Goal: Task Accomplishment & Management: Complete application form

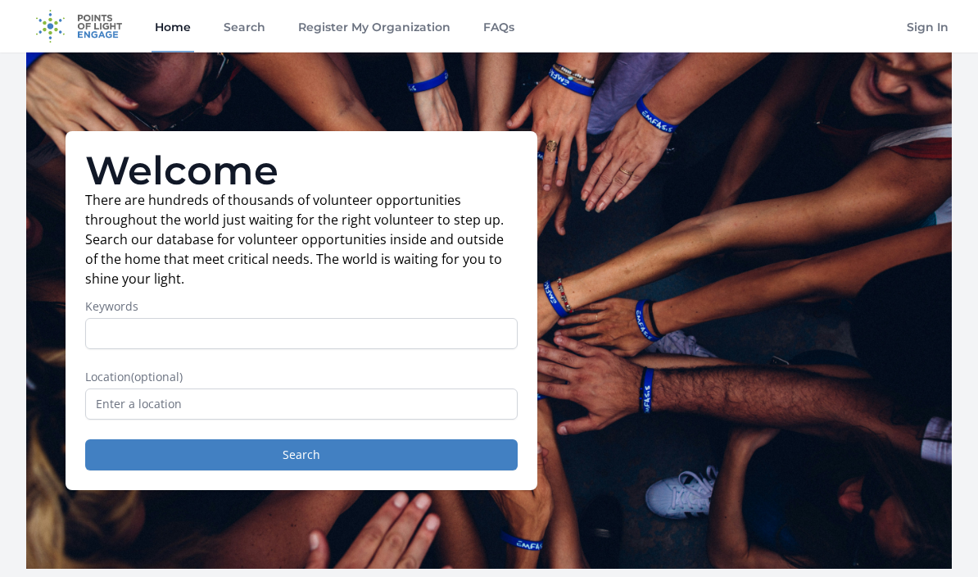
click at [252, 37] on link "Search" at bounding box center [244, 26] width 48 height 52
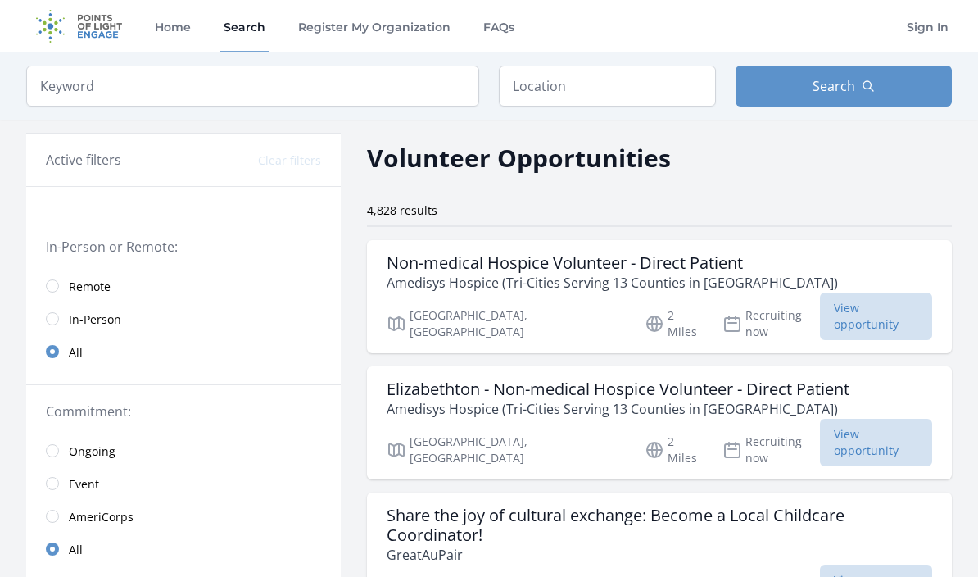
click at [54, 288] on input "radio" at bounding box center [52, 285] width 13 height 13
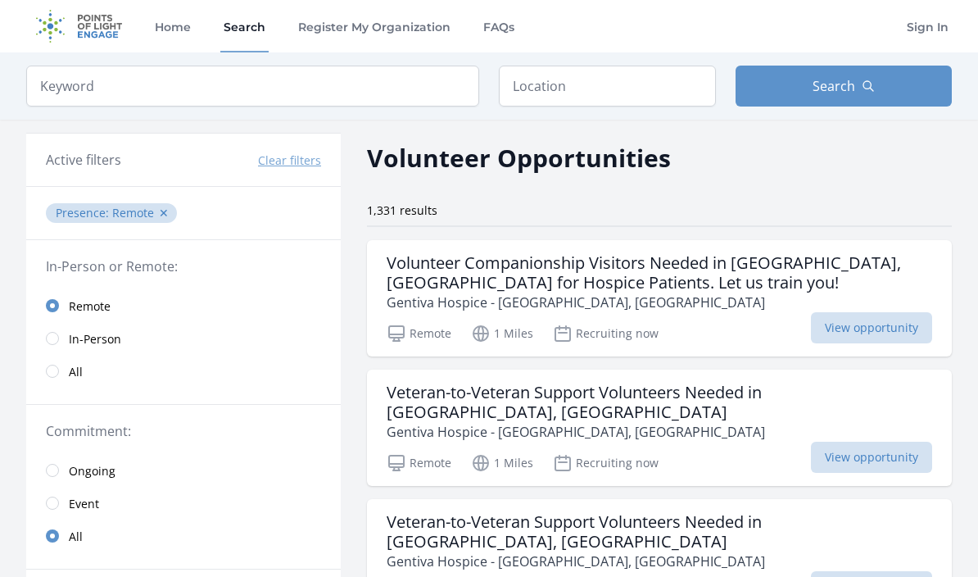
click at [949, 429] on div "Veteran-to-Veteran Support Volunteers Needed in Culleoka, TN Gentiva Hospice - …" at bounding box center [659, 427] width 585 height 116
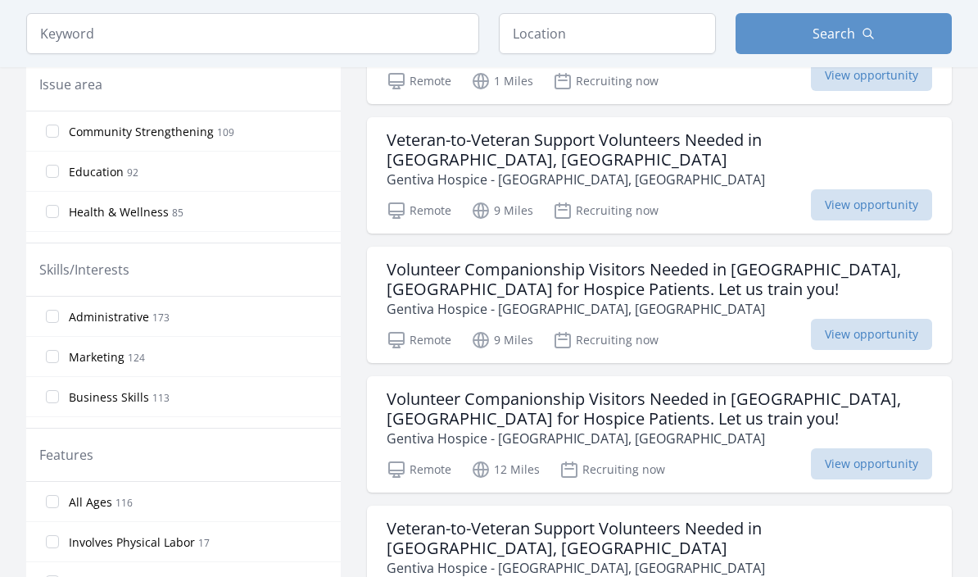
scroll to position [525, 0]
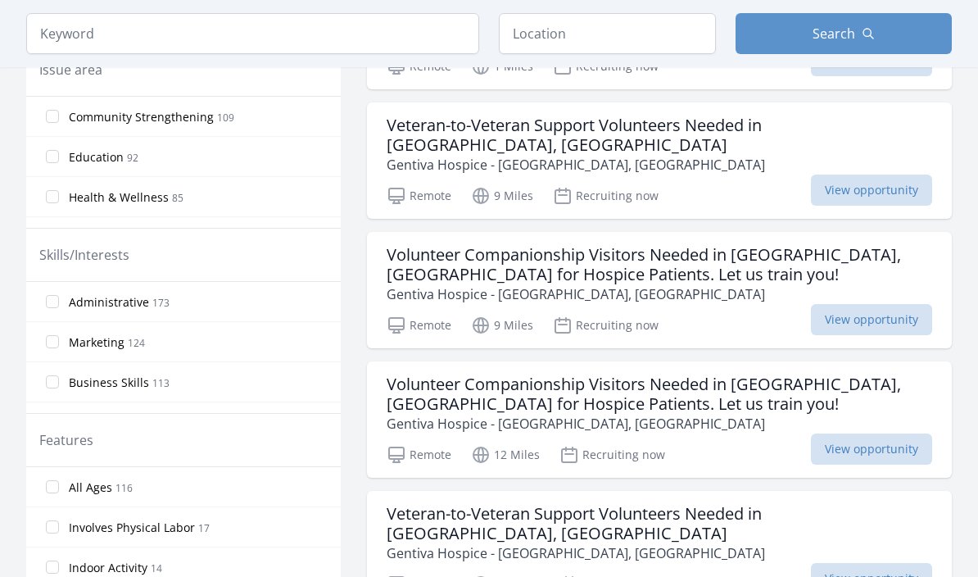
click at [54, 303] on input "Administrative 173" at bounding box center [52, 302] width 13 height 13
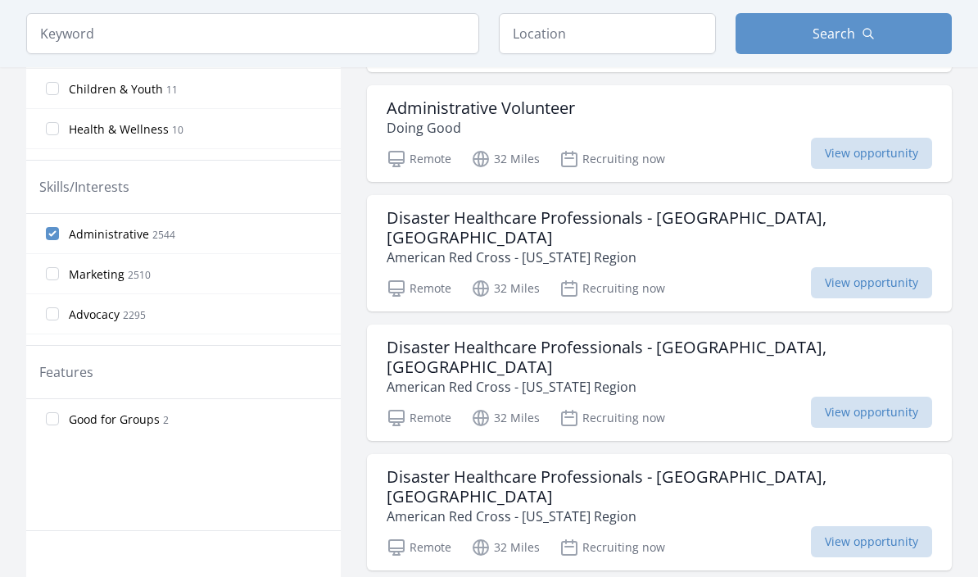
scroll to position [594, 0]
click at [903, 146] on span "View opportunity" at bounding box center [871, 153] width 121 height 31
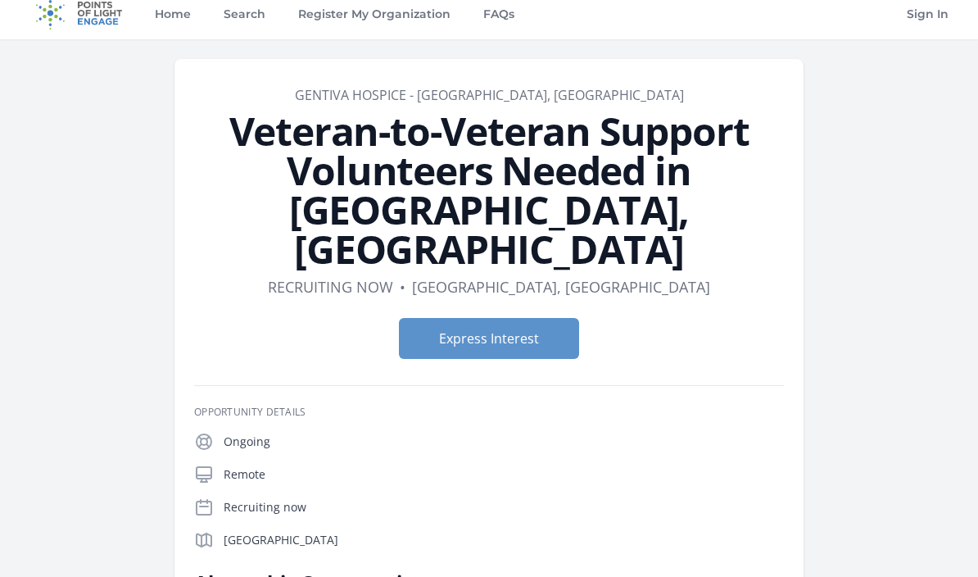
scroll to position [11, 0]
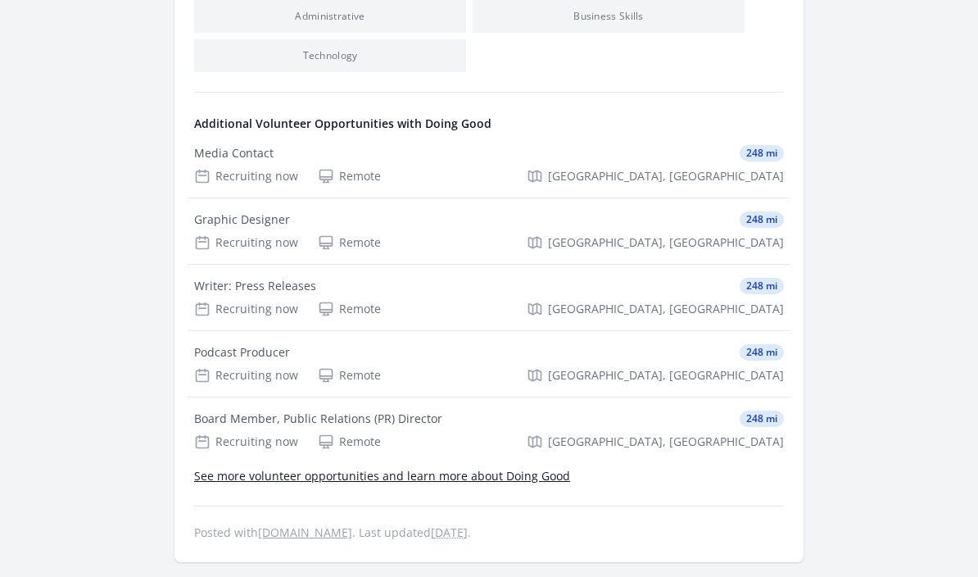
scroll to position [875, 0]
click at [211, 467] on link "See more volunteer opportunities and learn more about Doing Good" at bounding box center [382, 475] width 376 height 16
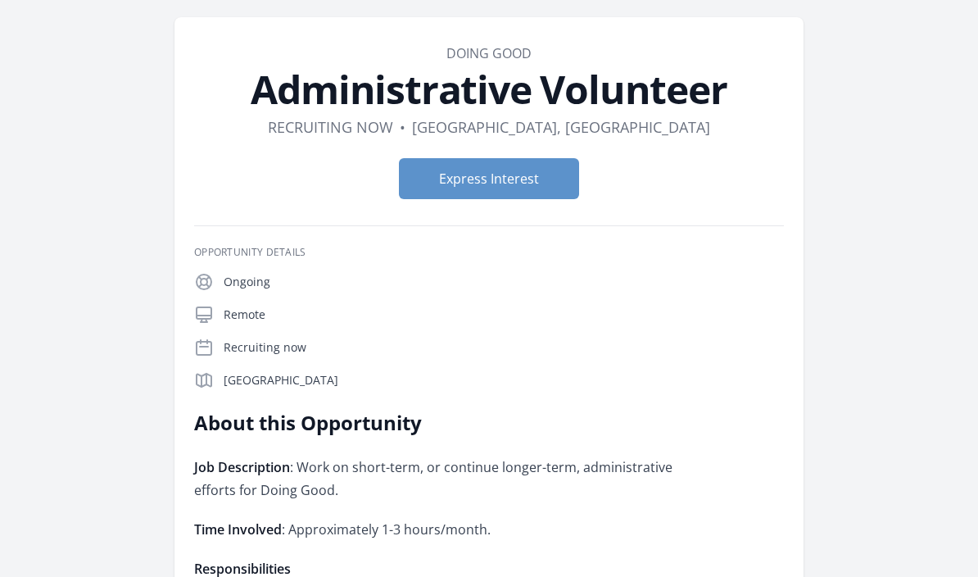
scroll to position [52, 0]
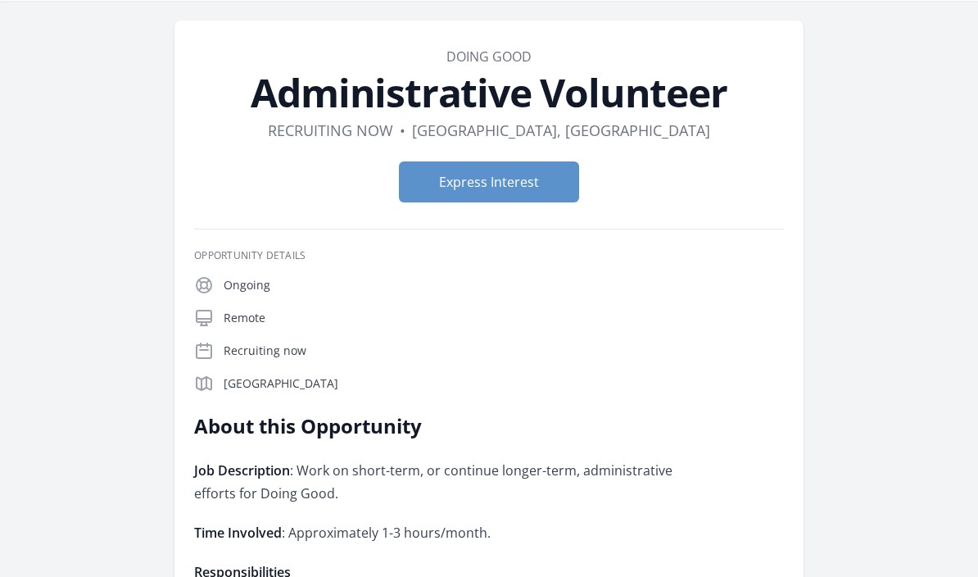
click at [514, 193] on button "Express Interest" at bounding box center [489, 181] width 180 height 41
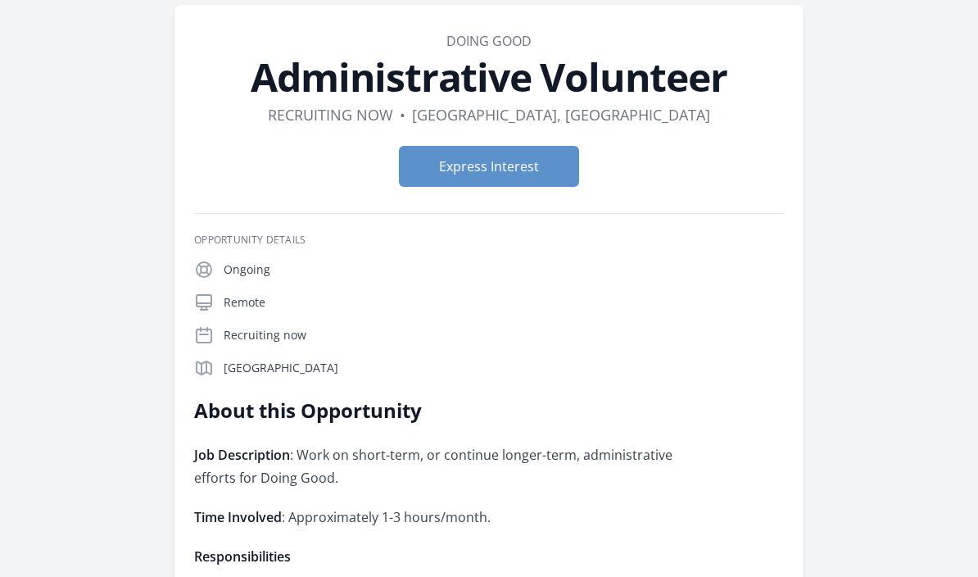
scroll to position [67, 0]
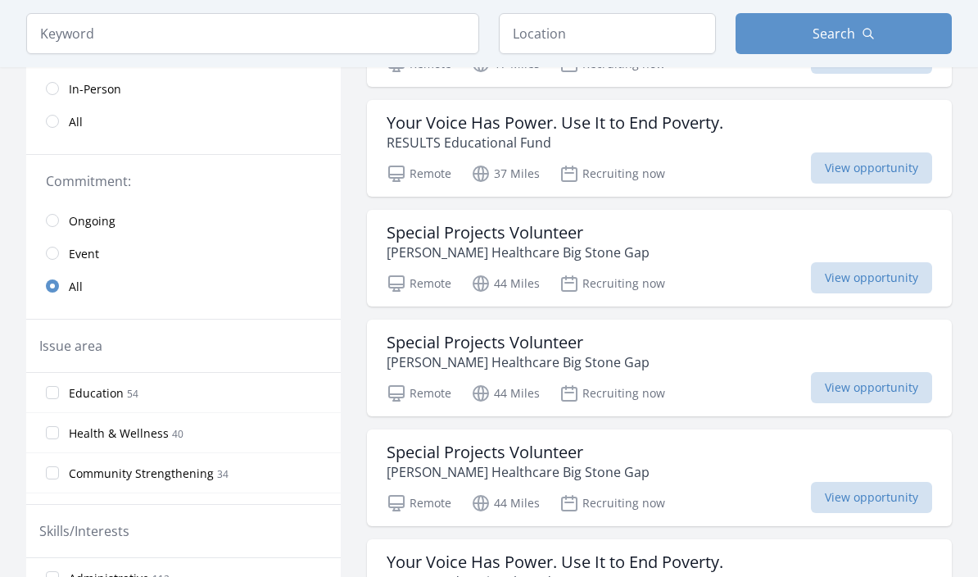
scroll to position [250, 0]
click at [899, 281] on span "View opportunity" at bounding box center [871, 277] width 121 height 31
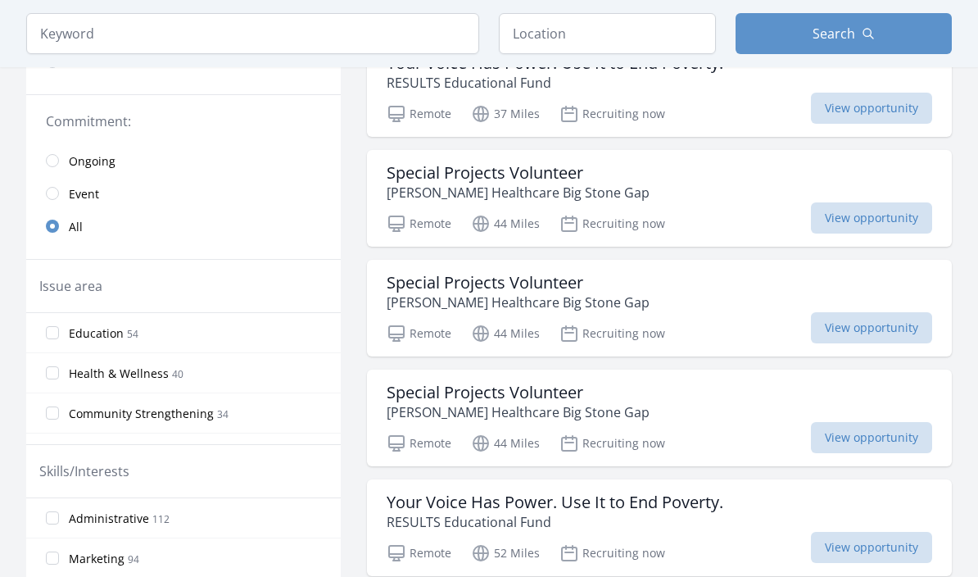
scroll to position [301, 0]
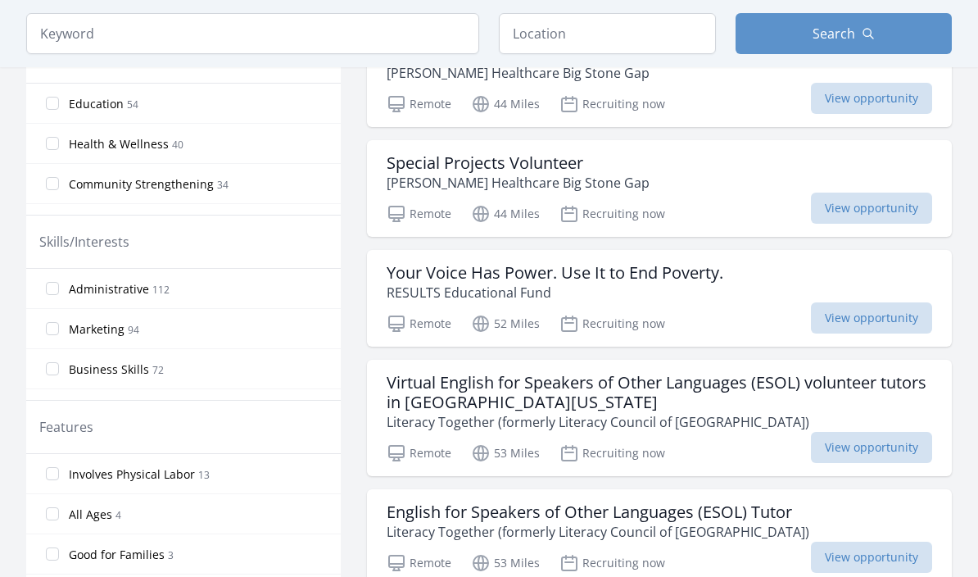
click at [57, 291] on input "Administrative 112" at bounding box center [52, 289] width 13 height 13
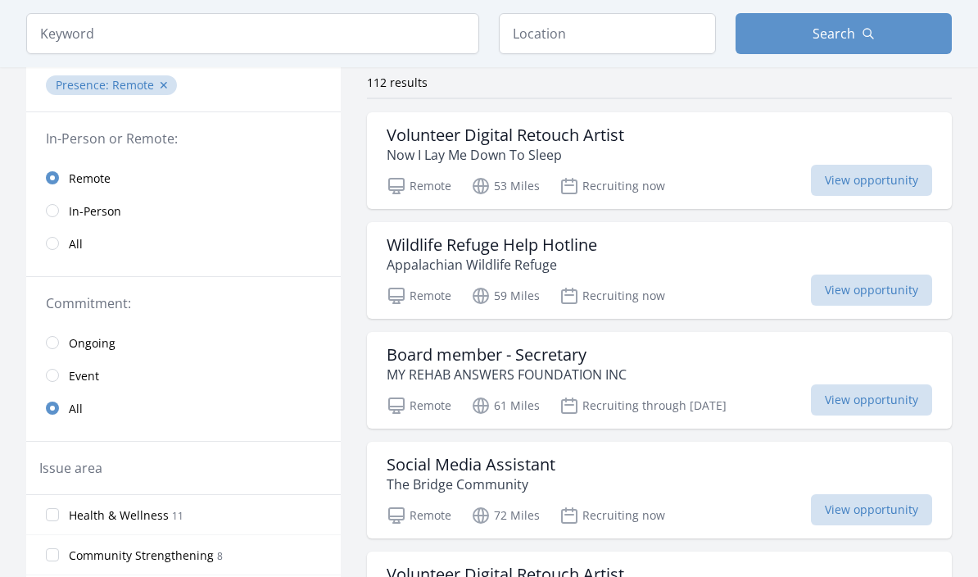
scroll to position [128, 0]
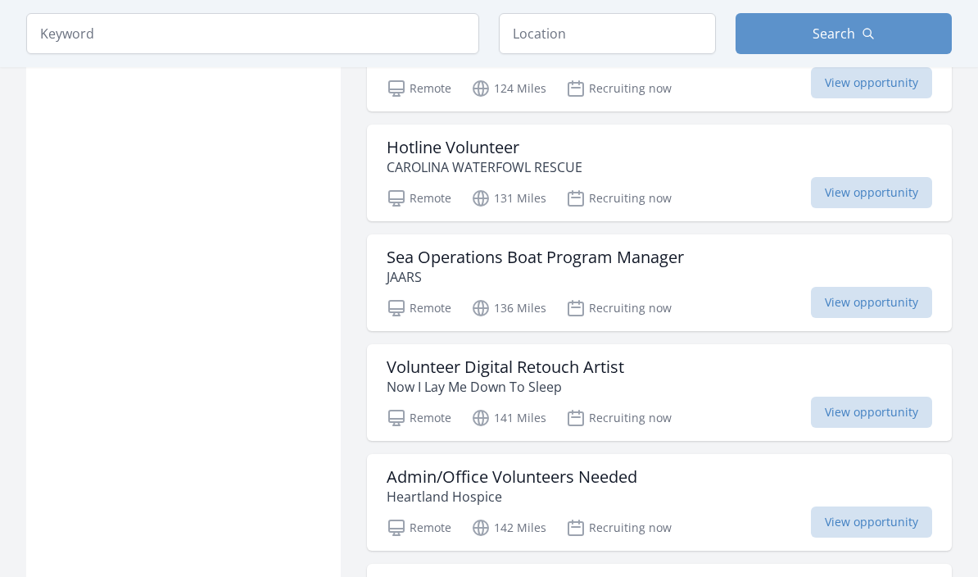
scroll to position [3527, 0]
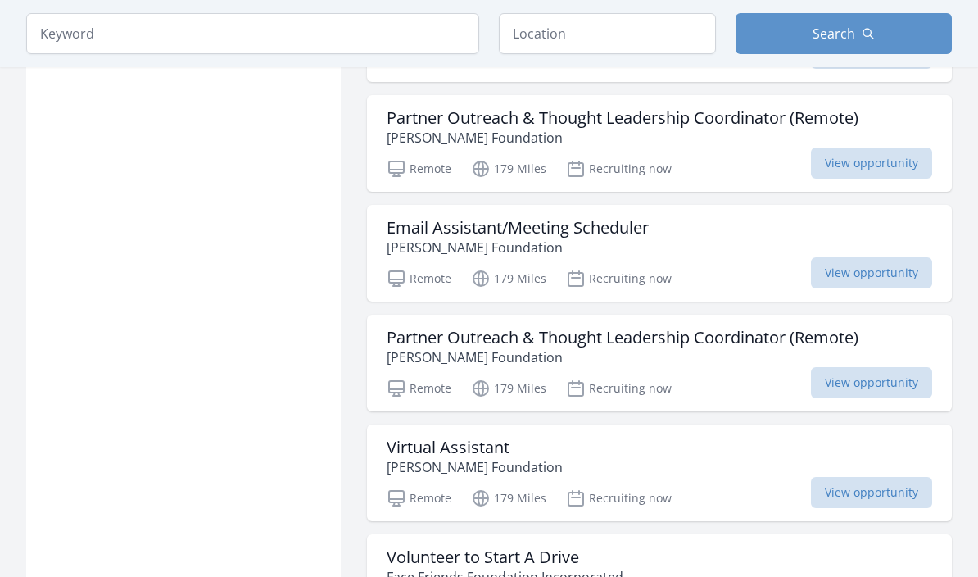
scroll to position [6027, 0]
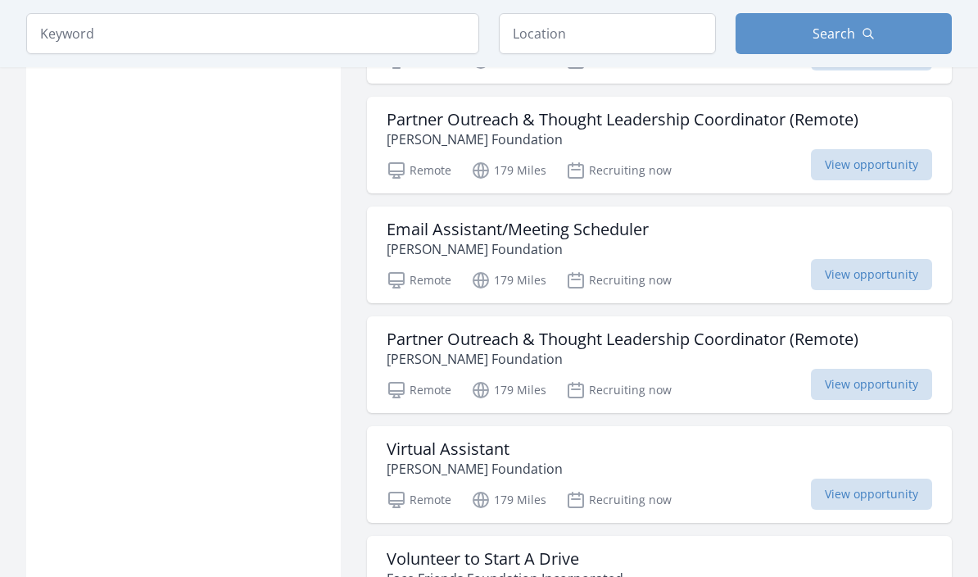
click at [604, 220] on h3 "Email Assistant/Meeting Scheduler" at bounding box center [518, 230] width 262 height 20
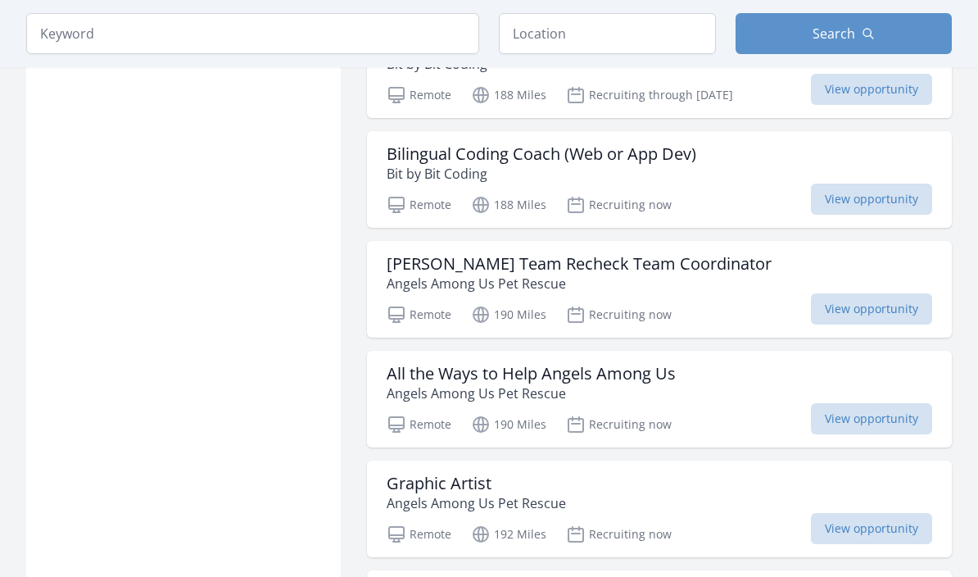
scroll to position [6872, 0]
click at [881, 292] on span "View opportunity" at bounding box center [871, 307] width 121 height 31
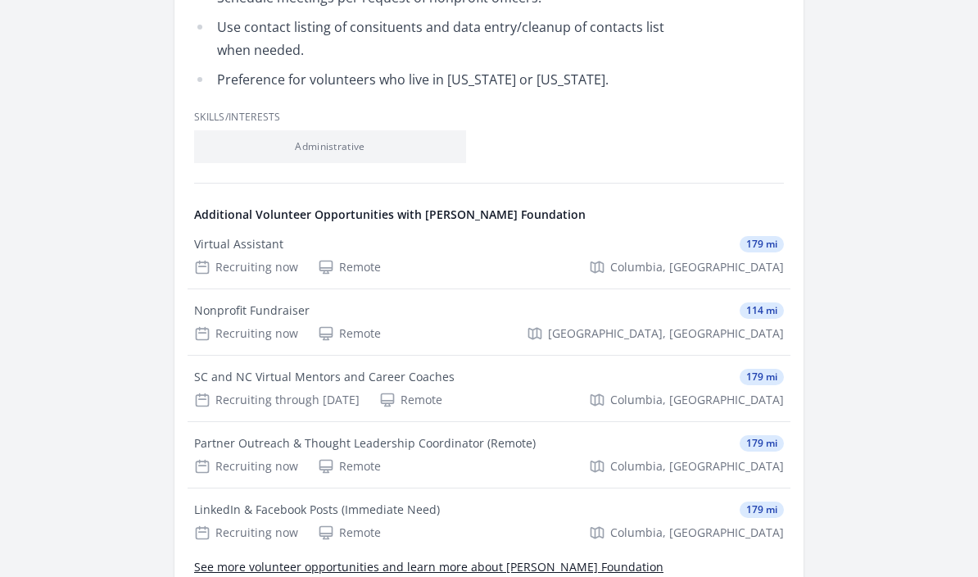
scroll to position [678, 0]
click at [258, 246] on div "Virtual Assistant" at bounding box center [238, 244] width 89 height 16
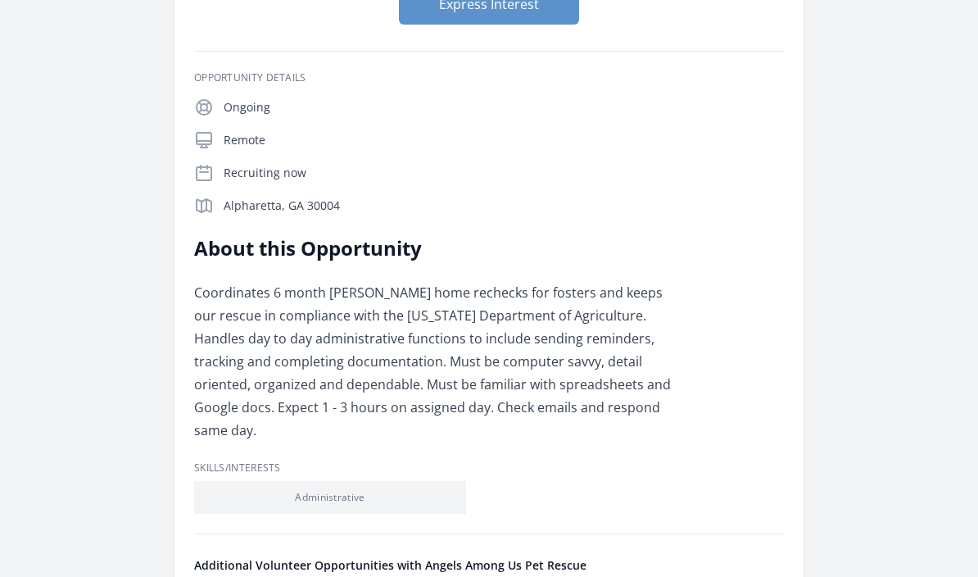
scroll to position [271, 0]
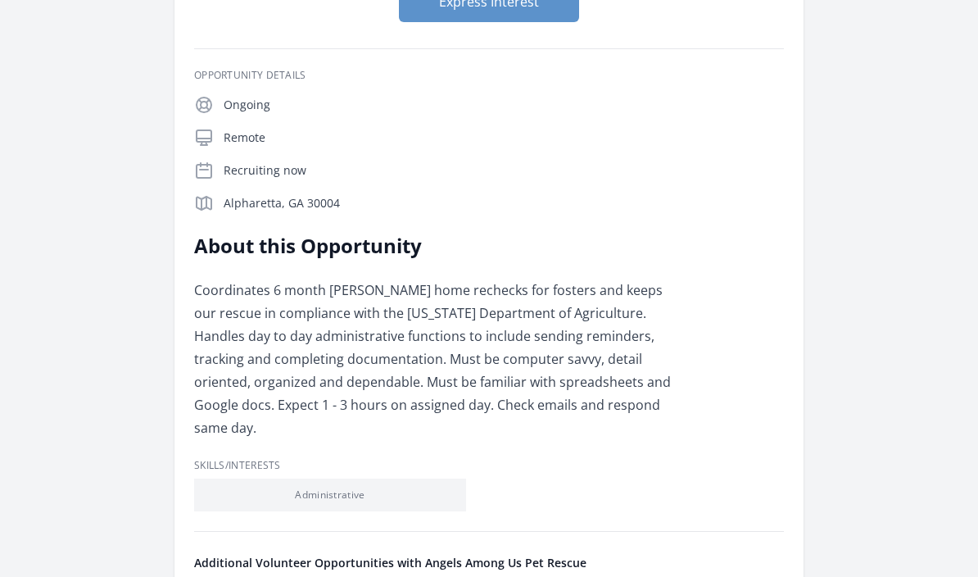
click at [416, 478] on li "Administrative" at bounding box center [330, 494] width 272 height 33
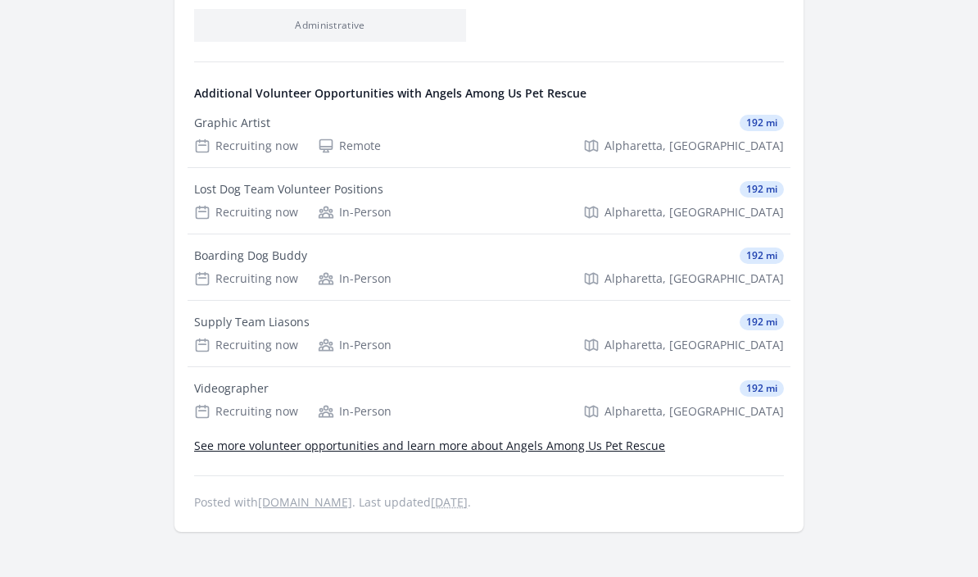
scroll to position [743, 0]
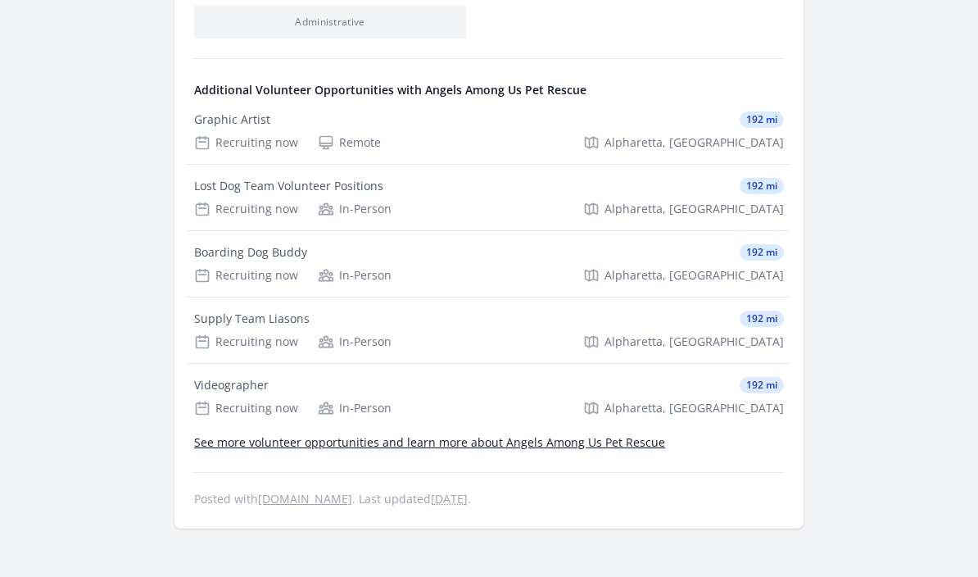
click at [616, 435] on link "See more volunteer opportunities and learn more about Angels Among Us Pet Rescue" at bounding box center [429, 443] width 471 height 16
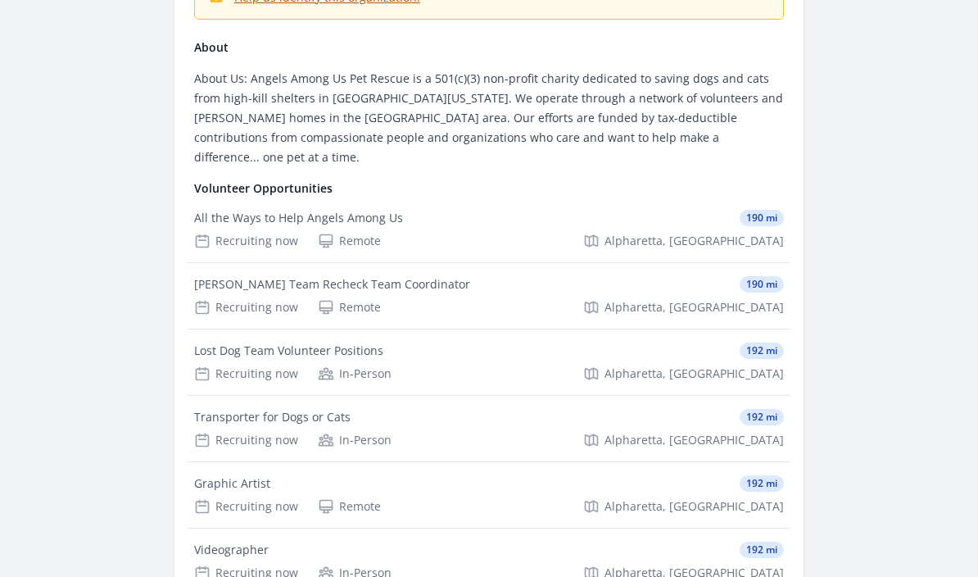
scroll to position [228, 0]
click at [220, 211] on div "All the Ways to Help Angels Among Us" at bounding box center [298, 219] width 209 height 16
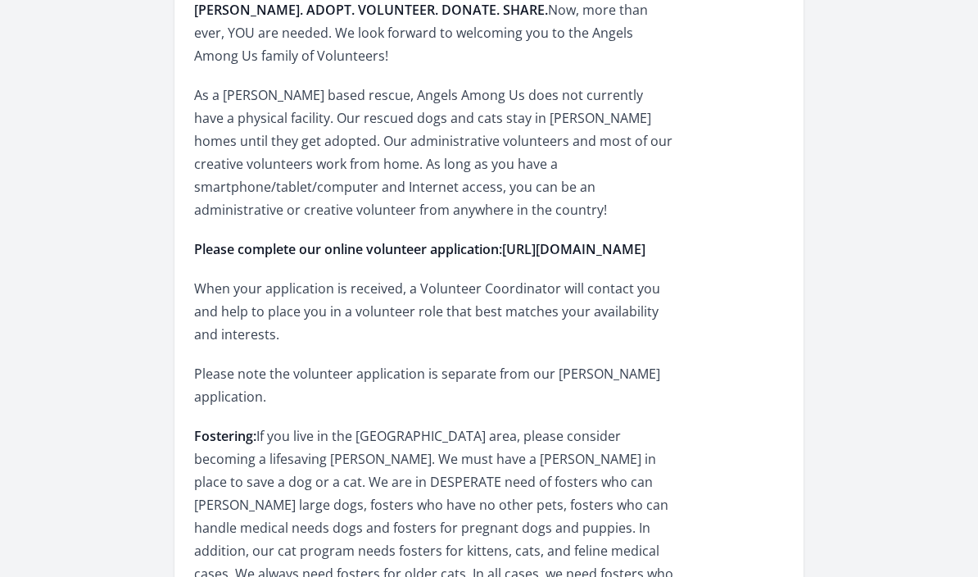
scroll to position [923, 0]
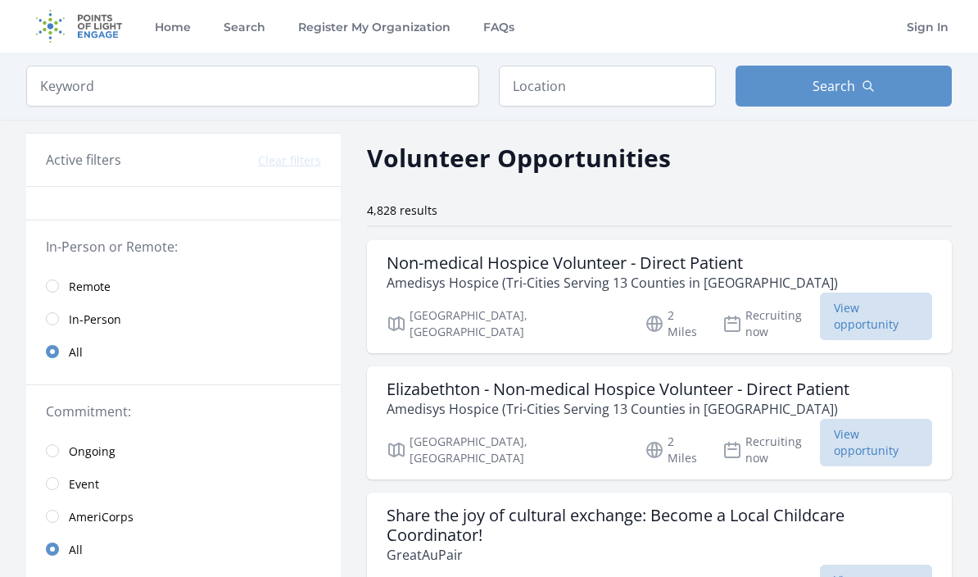
click at [53, 289] on input "radio" at bounding box center [52, 285] width 13 height 13
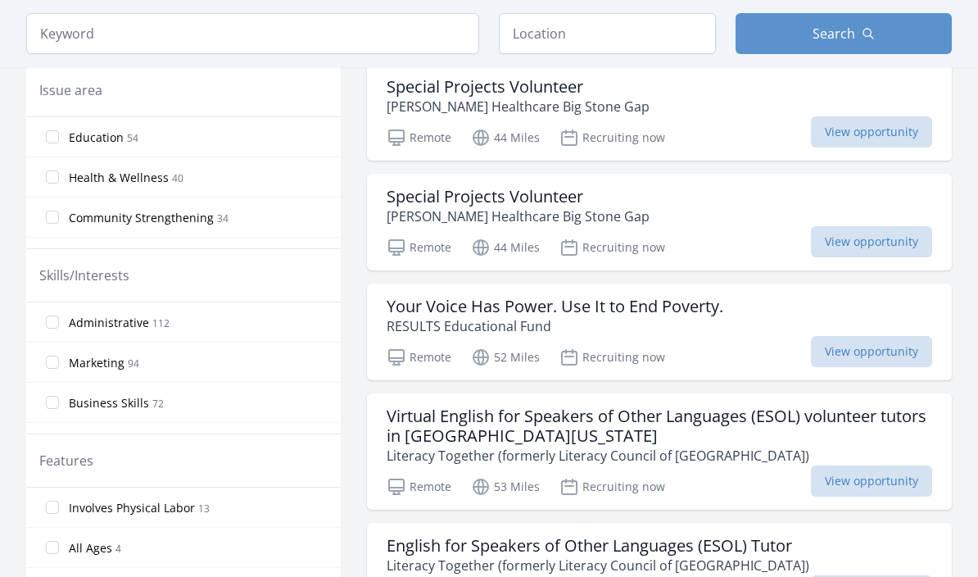
click at [57, 324] on input "Administrative 112" at bounding box center [52, 321] width 13 height 13
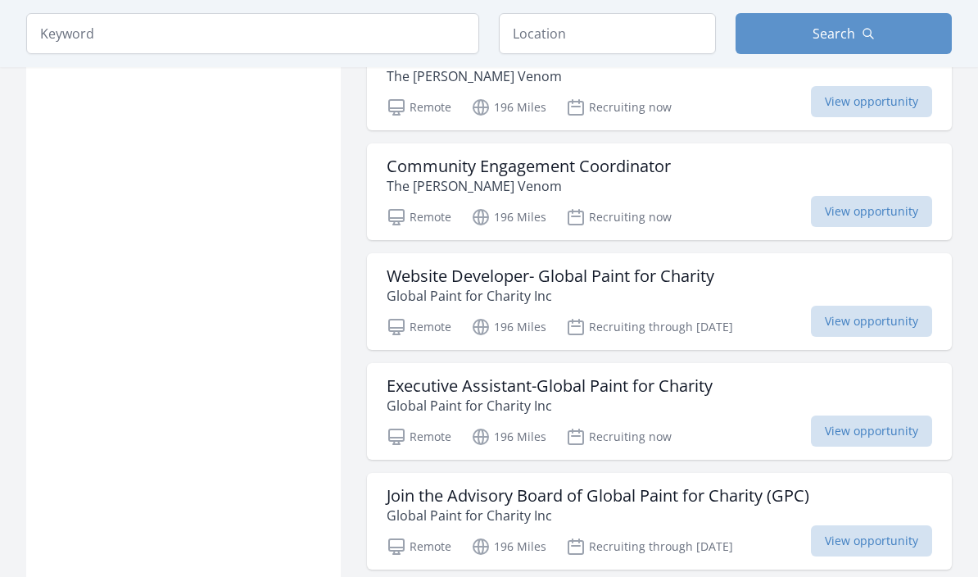
scroll to position [8006, 0]
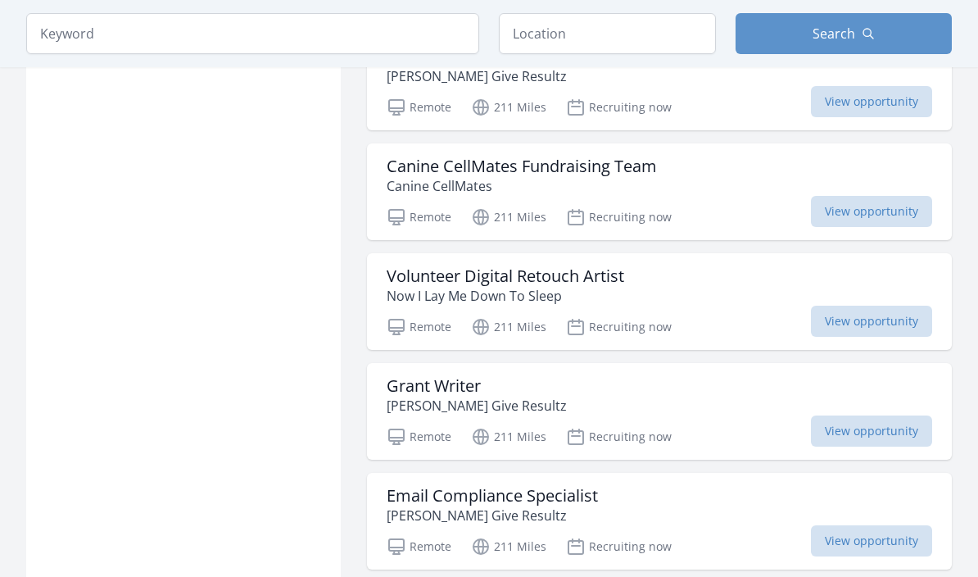
scroll to position [10799, 0]
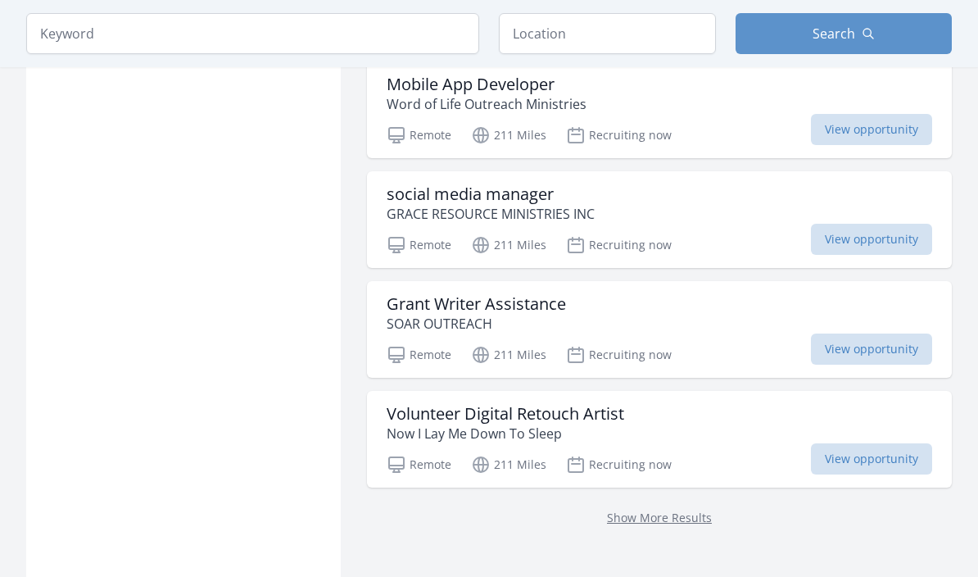
scroll to position [12311, 0]
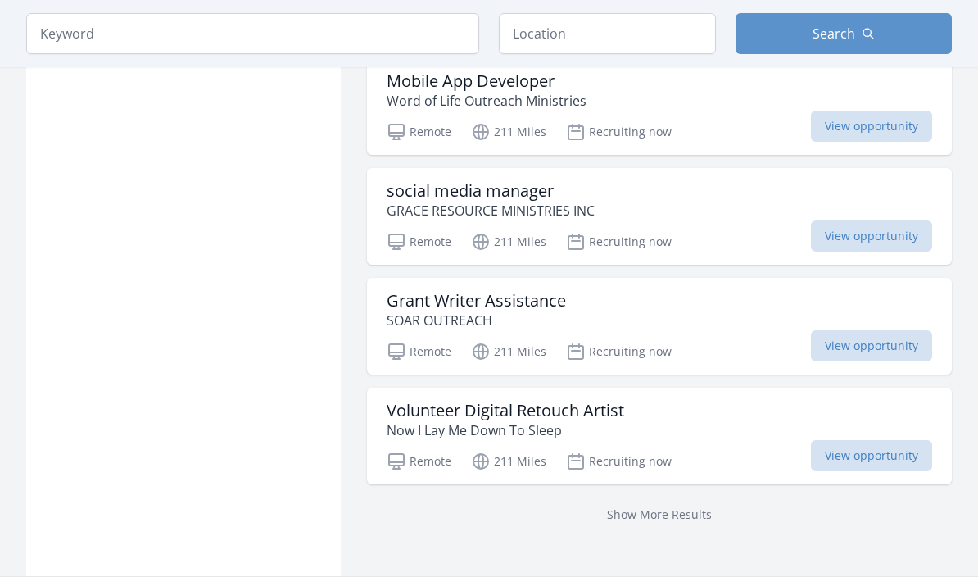
click at [686, 506] on link "Show More Results" at bounding box center [659, 514] width 105 height 16
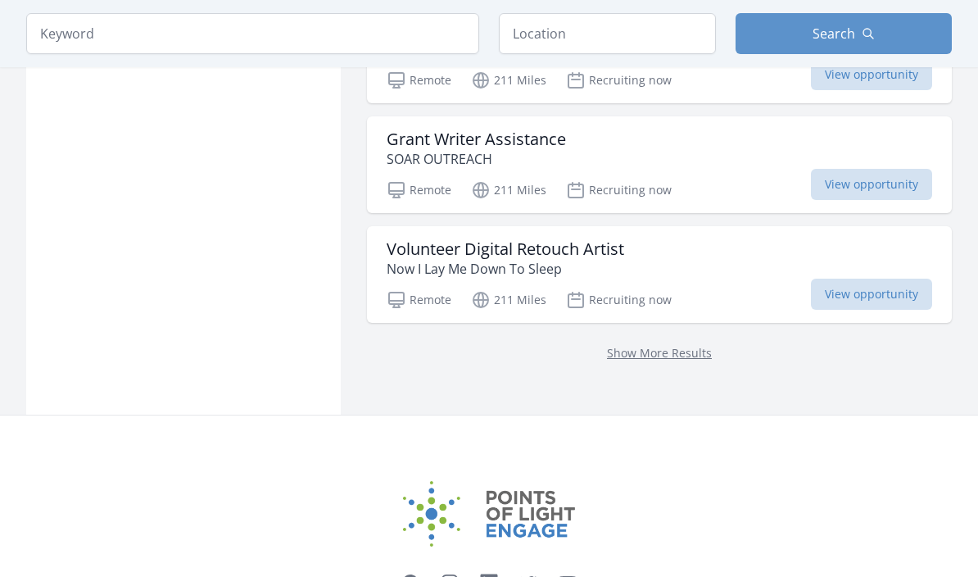
scroll to position [12482, 0]
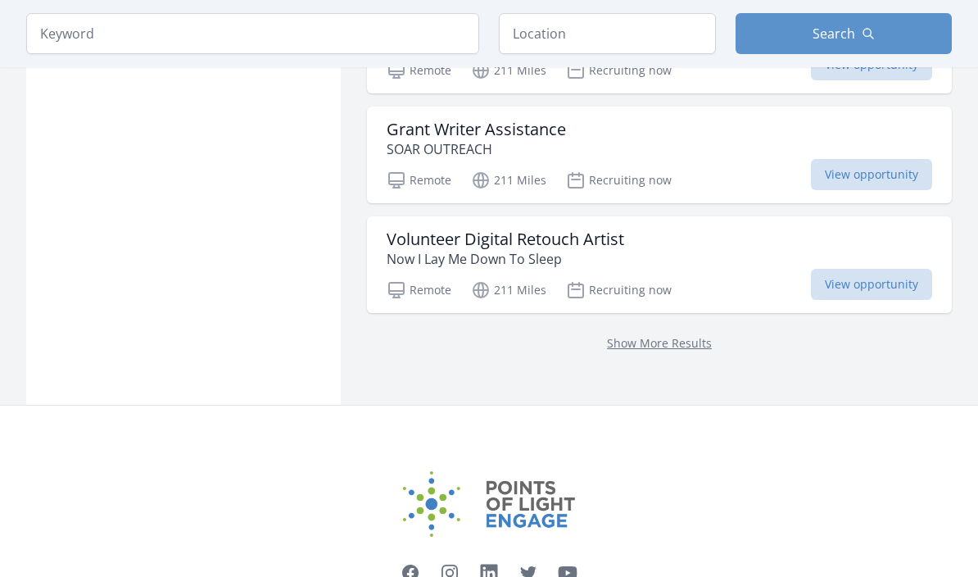
click at [660, 335] on link "Show More Results" at bounding box center [659, 343] width 105 height 16
click at [654, 335] on link "Show More Results" at bounding box center [659, 343] width 105 height 16
click at [682, 335] on link "Show More Results" at bounding box center [659, 343] width 105 height 16
click at [676, 335] on link "Show More Results" at bounding box center [659, 343] width 105 height 16
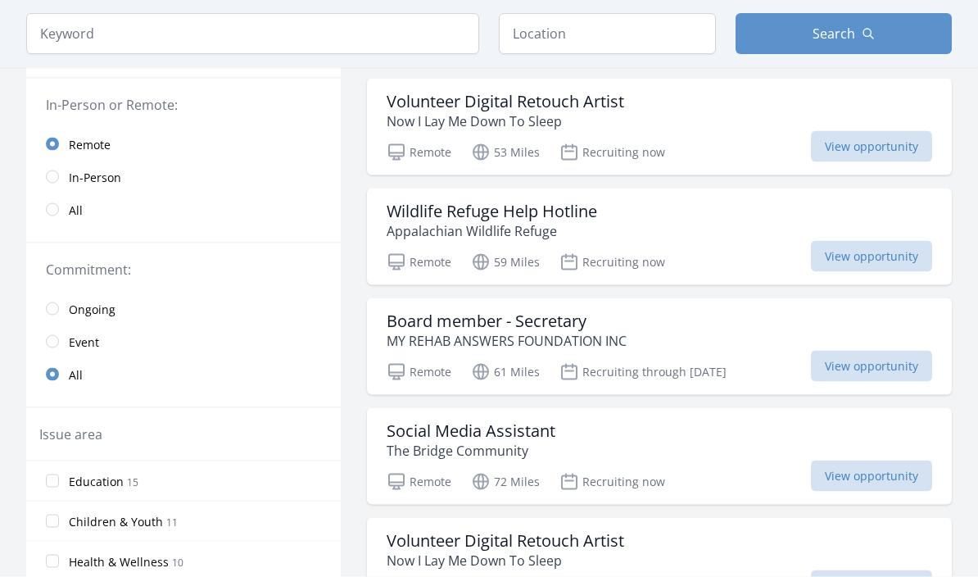
scroll to position [252, 0]
